Goal: Information Seeking & Learning: Find contact information

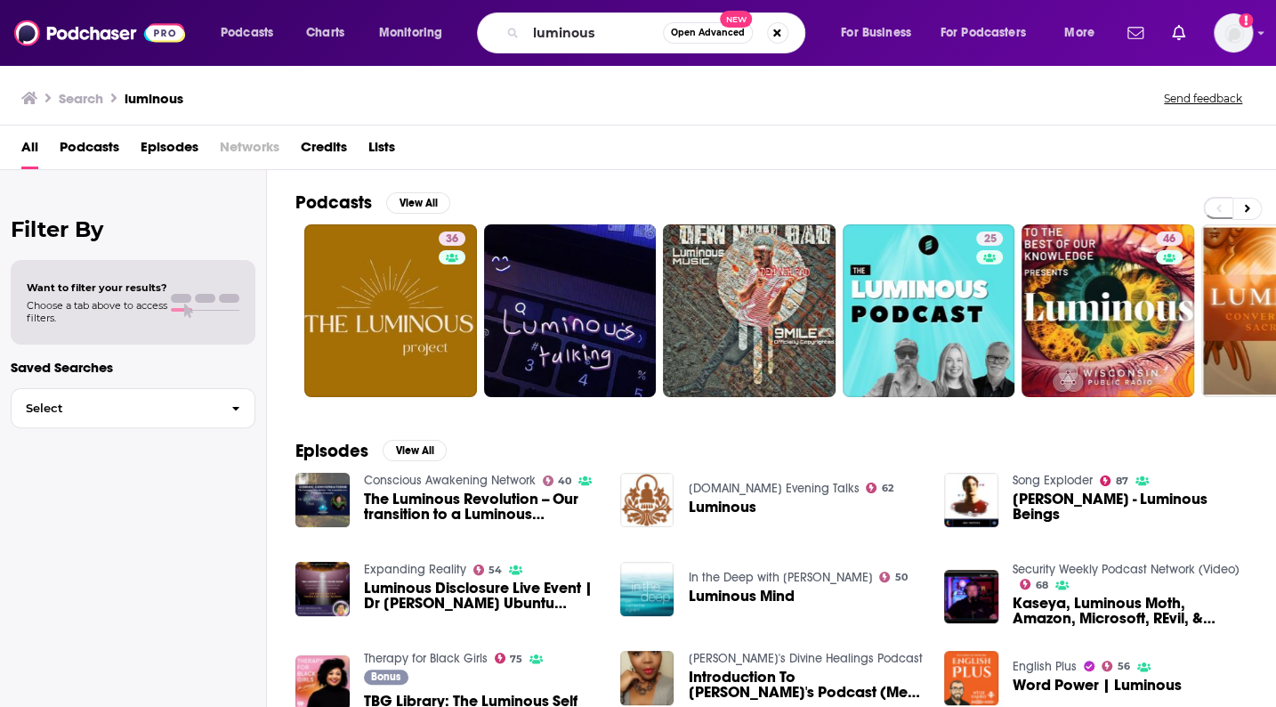
drag, startPoint x: 627, startPoint y: 20, endPoint x: 481, endPoint y: 40, distance: 146.5
click at [481, 40] on div "luminous Open Advanced New" at bounding box center [641, 32] width 328 height 41
type input "reclaiming"
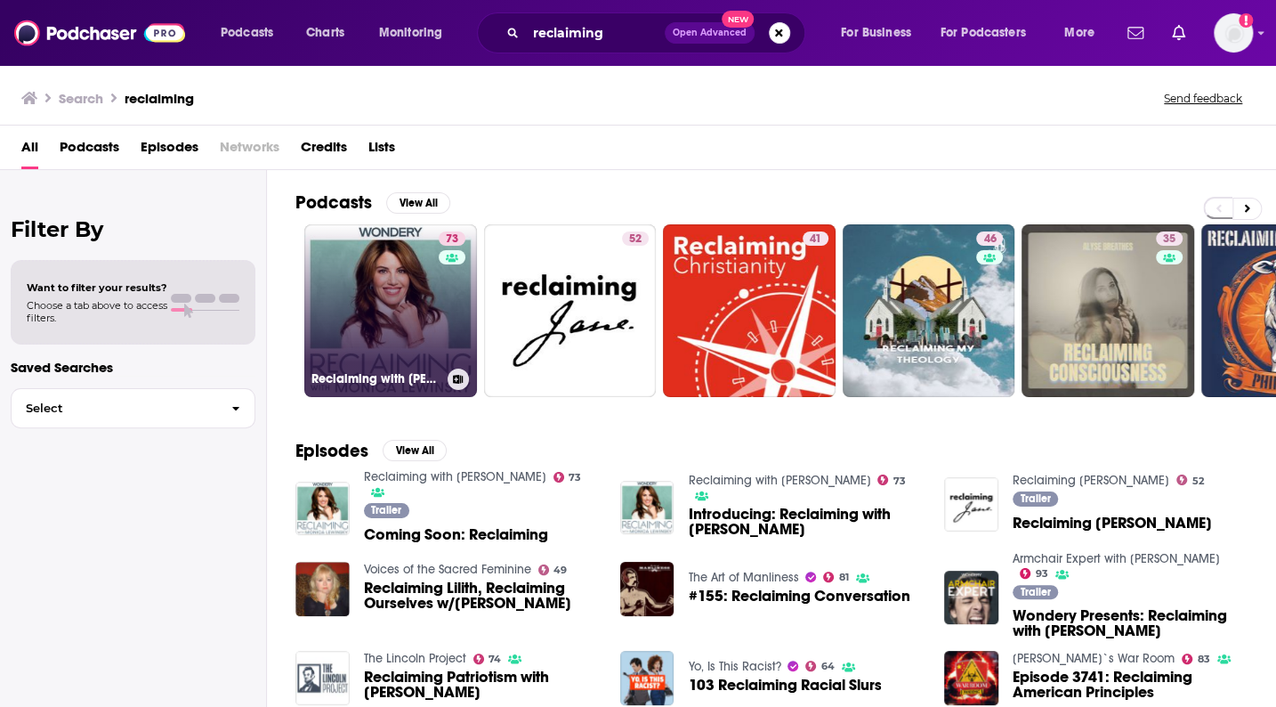
click at [392, 314] on link "73 Reclaiming with [PERSON_NAME]" at bounding box center [390, 310] width 173 height 173
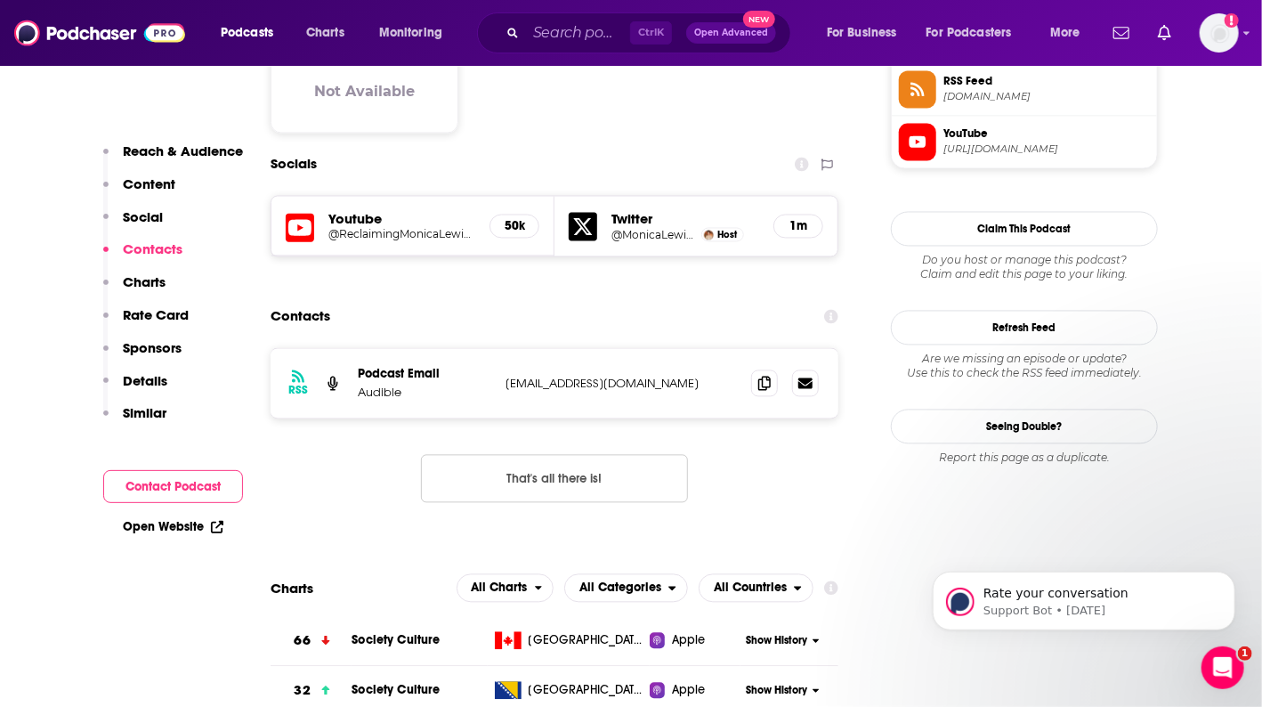
scroll to position [1424, 0]
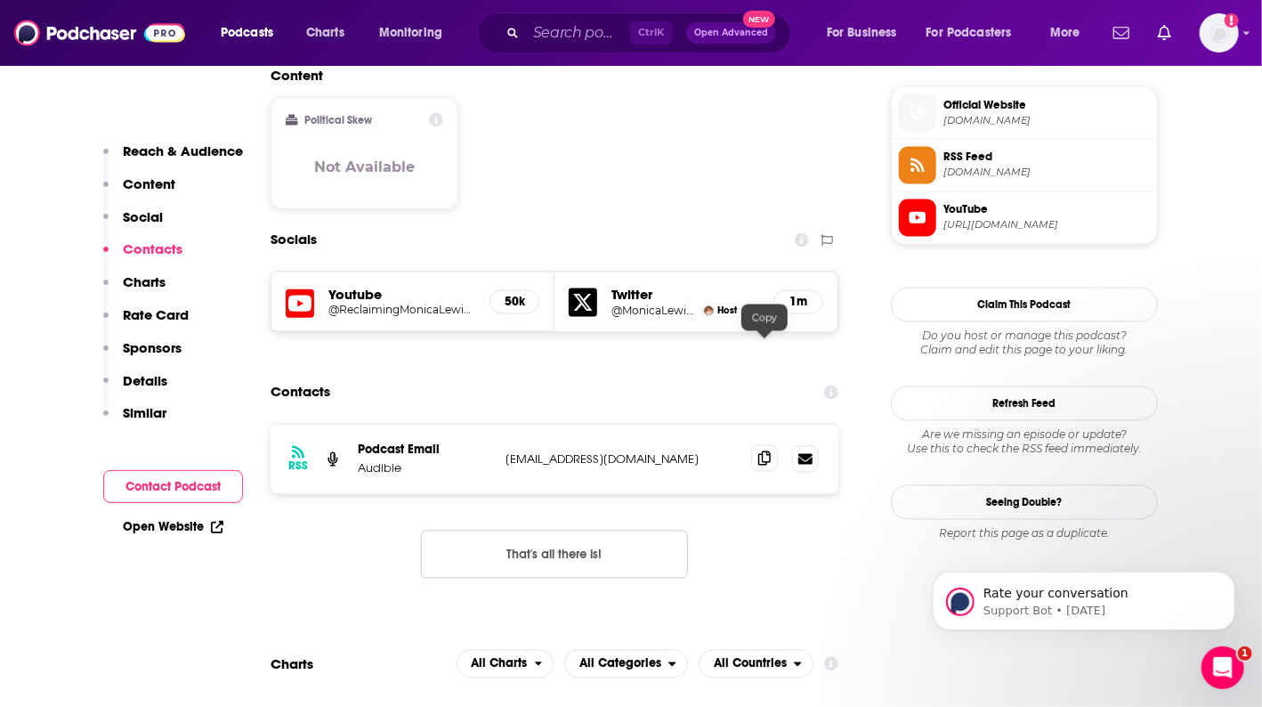
click at [771, 445] on span at bounding box center [764, 458] width 27 height 27
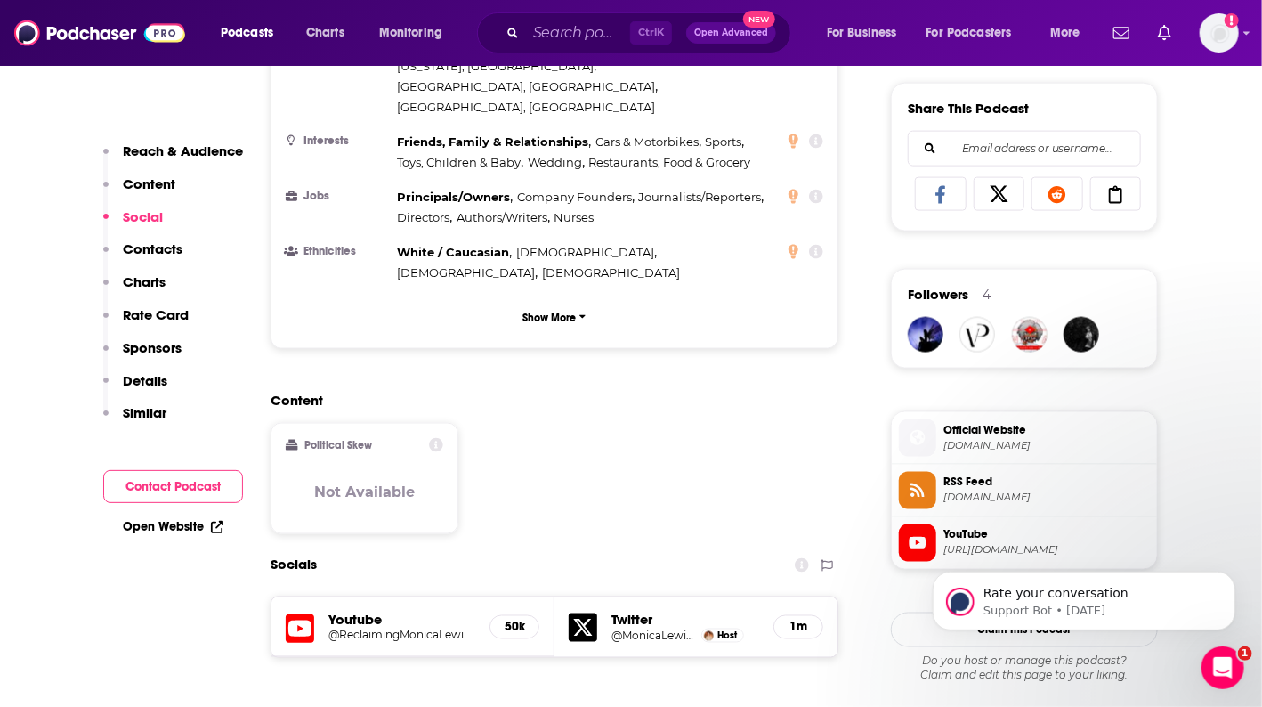
scroll to position [1246, 0]
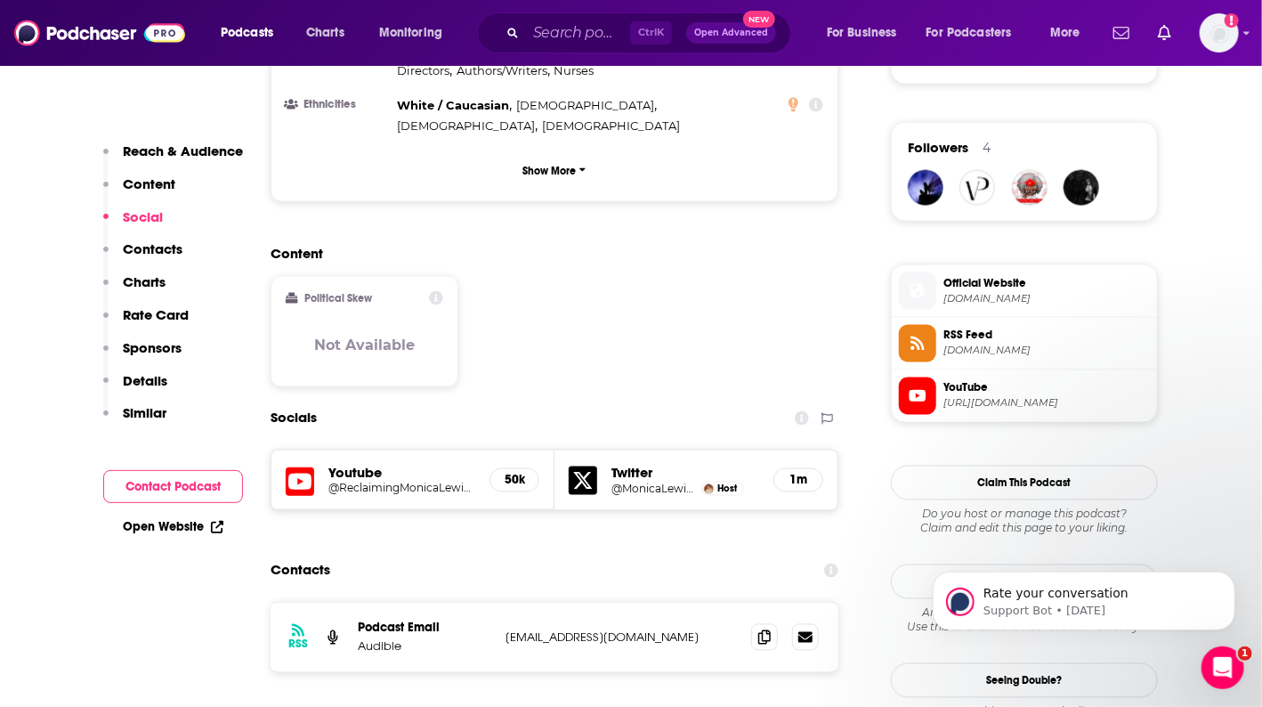
click at [1023, 298] on span "[DOMAIN_NAME]" at bounding box center [1046, 298] width 206 height 13
